Goal: Information Seeking & Learning: Find specific fact

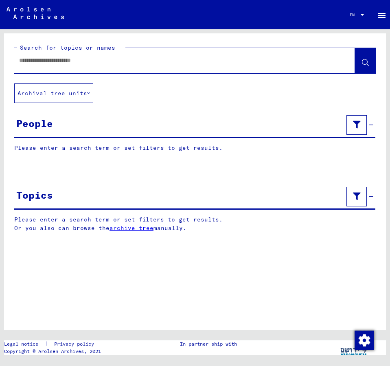
click at [38, 64] on input "text" at bounding box center [177, 60] width 316 height 9
type input "**********"
click at [368, 59] on span at bounding box center [365, 61] width 7 height 9
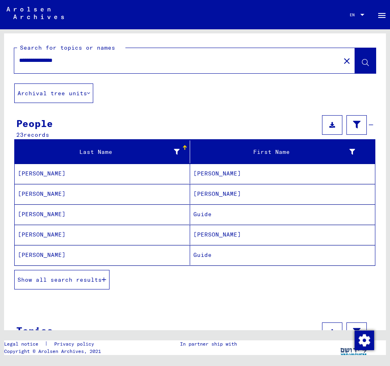
click at [64, 284] on button "Show all search results" at bounding box center [61, 280] width 95 height 20
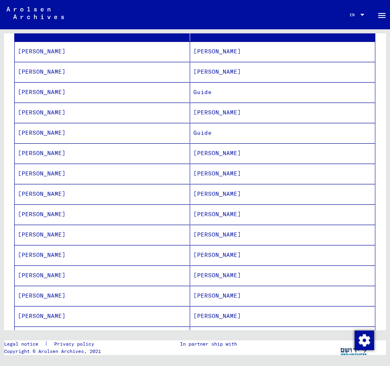
scroll to position [132, 0]
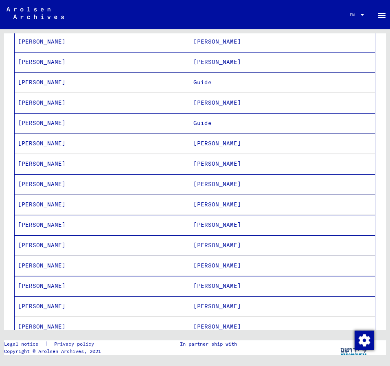
click at [217, 322] on mat-cell "[PERSON_NAME]" at bounding box center [282, 327] width 185 height 20
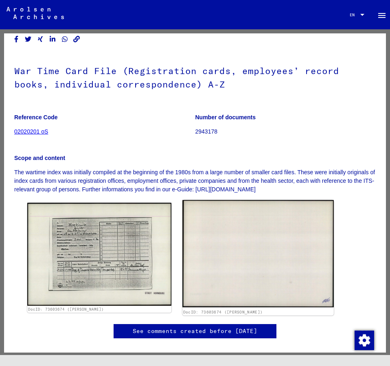
scroll to position [44, 0]
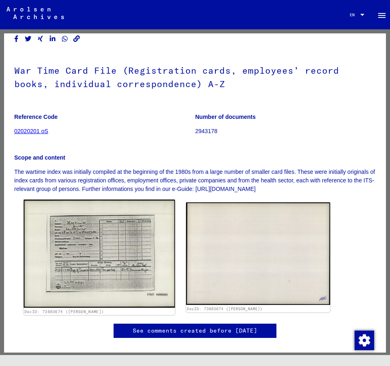
click at [90, 231] on img at bounding box center [99, 254] width 151 height 108
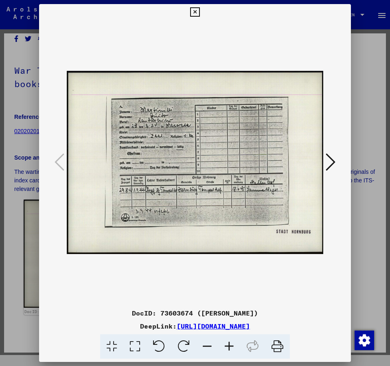
click at [90, 231] on img at bounding box center [195, 162] width 257 height 285
click at [303, 170] on img at bounding box center [195, 162] width 257 height 285
click at [333, 160] on icon at bounding box center [331, 162] width 10 height 20
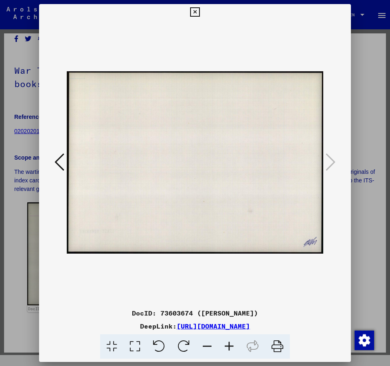
click at [55, 160] on icon at bounding box center [60, 162] width 10 height 20
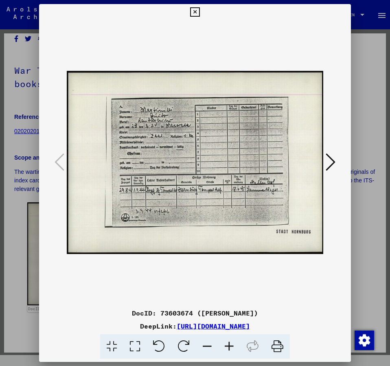
click at [200, 9] on icon at bounding box center [194, 12] width 9 height 10
